Goal: Transaction & Acquisition: Register for event/course

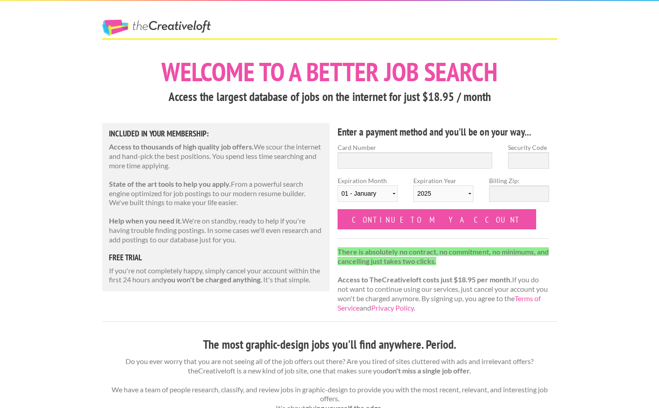
click at [192, 30] on link "The Creative Loft" at bounding box center [156, 28] width 109 height 16
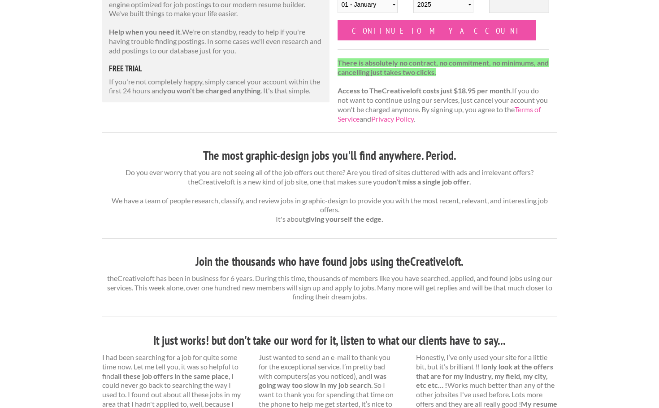
scroll to position [314, 0]
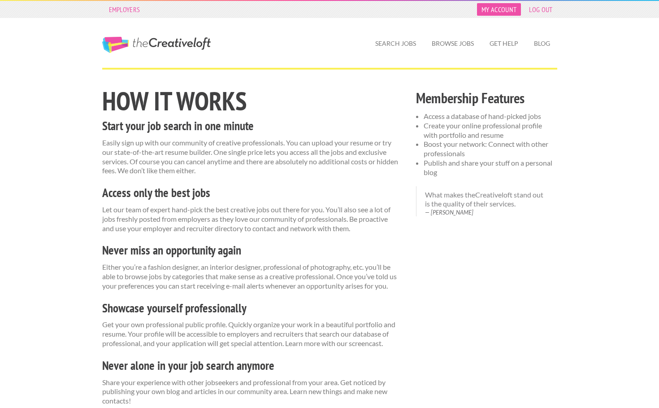
click at [505, 13] on link "My Account" at bounding box center [499, 9] width 44 height 13
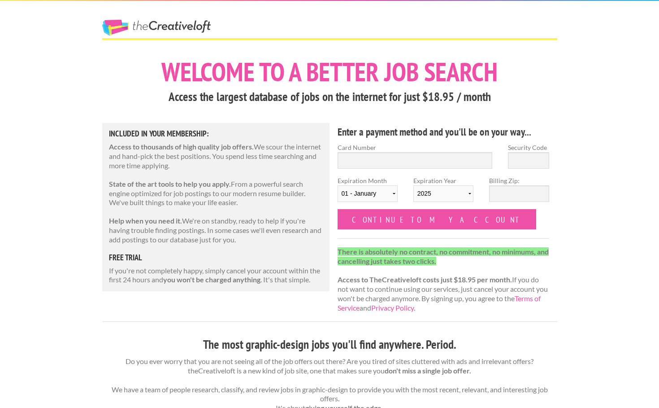
click at [132, 15] on div "The Creative Loft" at bounding box center [172, 19] width 157 height 37
click at [136, 30] on link "The Creative Loft" at bounding box center [156, 28] width 109 height 16
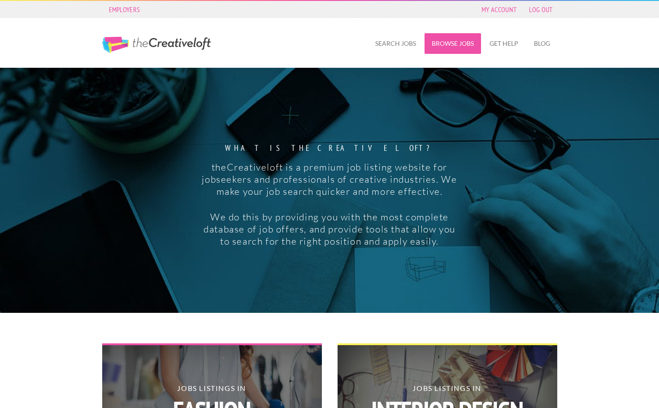
click at [440, 44] on link "Browse Jobs" at bounding box center [453, 43] width 57 height 21
